Goal: Information Seeking & Learning: Find contact information

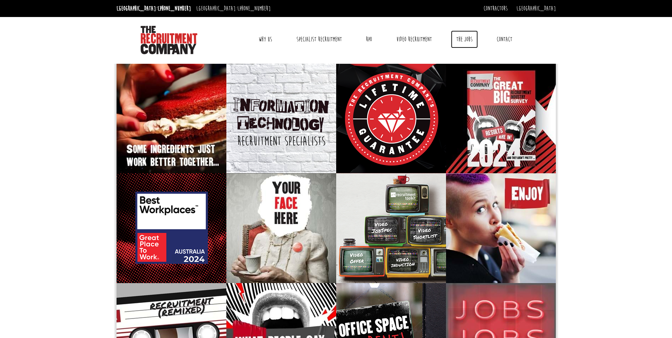
click at [462, 38] on link "The Jobs" at bounding box center [464, 39] width 27 height 18
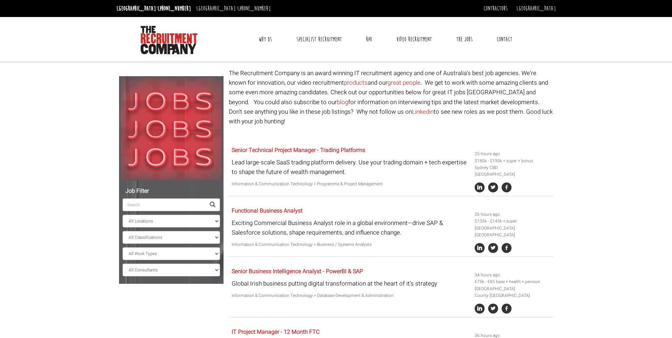
click at [286, 143] on div "Senior Technical Project Manager - Trading Platforms Lead large-scale SaaS trad…" at bounding box center [350, 167] width 243 height 48
click at [286, 146] on link "Senior Technical Project Manager - Trading Platforms" at bounding box center [299, 150] width 134 height 8
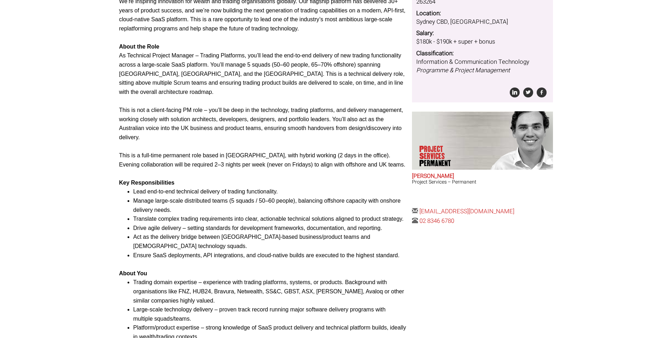
scroll to position [248, 0]
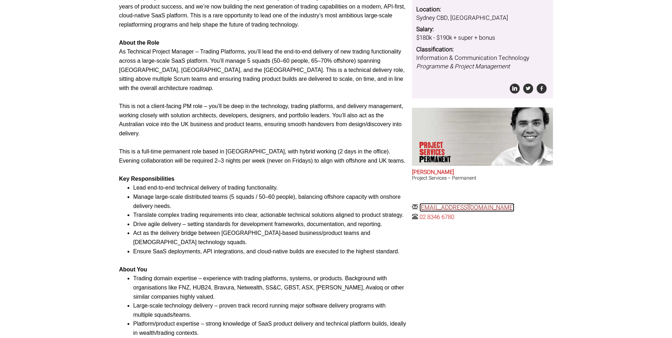
click at [443, 208] on link "[EMAIL_ADDRESS][DOMAIN_NAME]" at bounding box center [466, 207] width 95 height 9
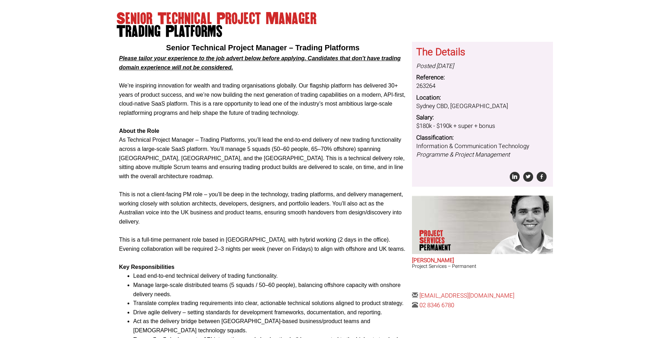
scroll to position [142, 0]
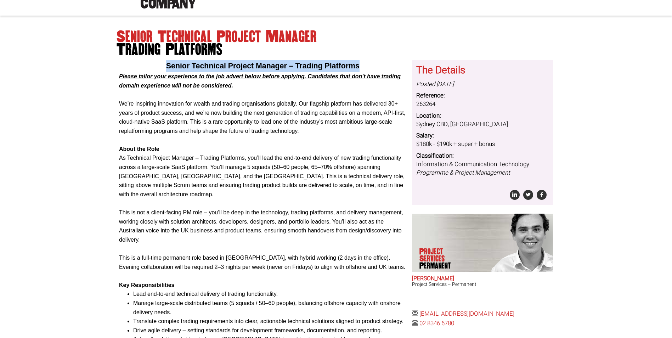
drag, startPoint x: 167, startPoint y: 65, endPoint x: 401, endPoint y: 63, distance: 233.0
click at [401, 63] on p "Senior Technical Project Manager – Trading Platforms" at bounding box center [263, 66] width 288 height 12
copy span "Senior Technical Project Manager – Trading Platforms"
